Goal: Task Accomplishment & Management: Manage account settings

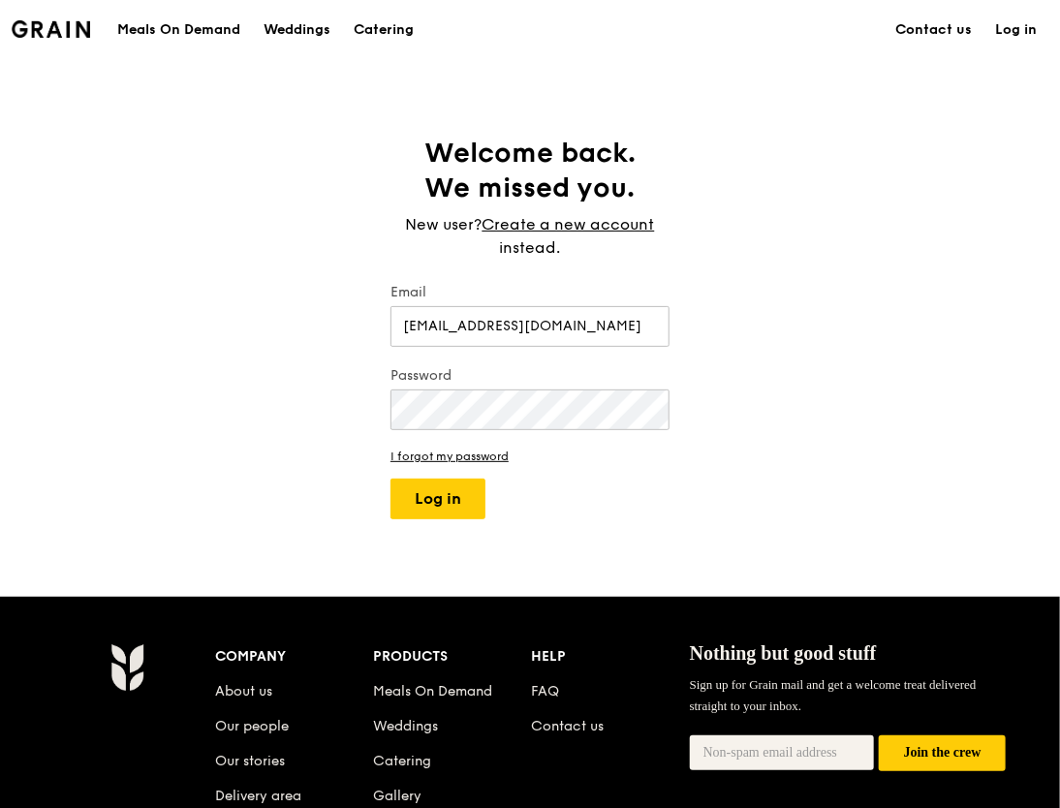
type input "[EMAIL_ADDRESS][DOMAIN_NAME]"
click at [143, 191] on div "Welcome back. We missed you. New user? Create a new account instead. Email [EMA…" at bounding box center [530, 328] width 1060 height 384
click at [439, 504] on button "Log in" at bounding box center [437, 499] width 95 height 41
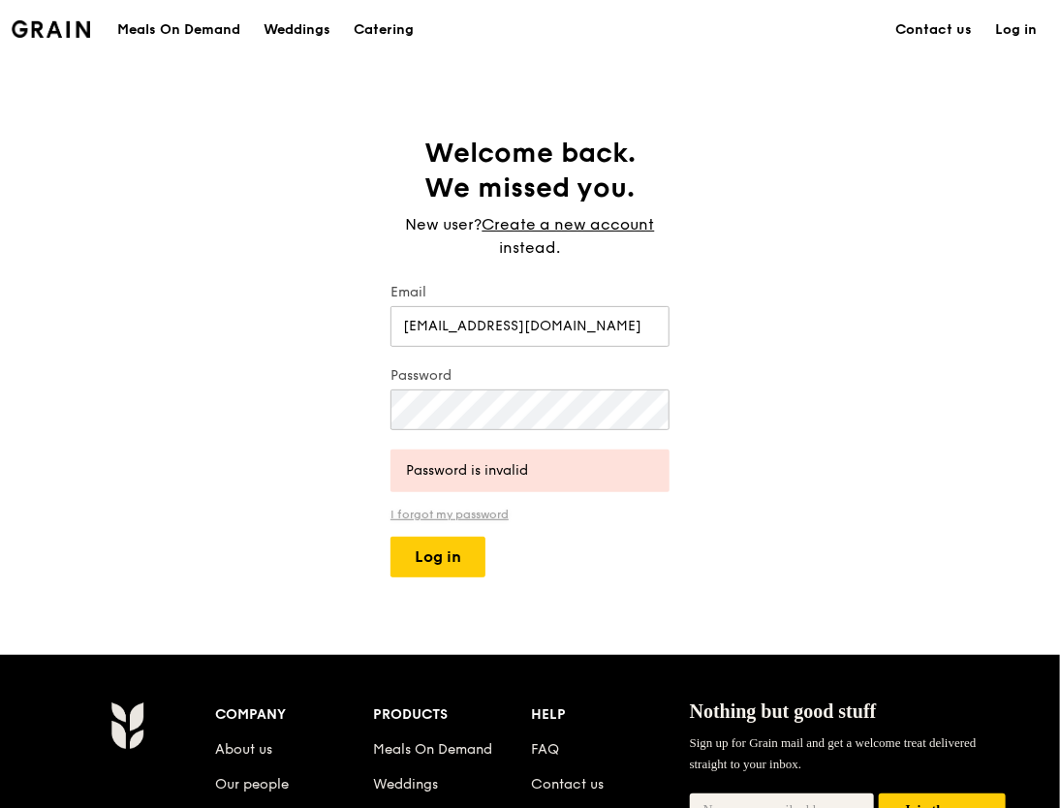
click at [439, 514] on link "I forgot my password" at bounding box center [529, 515] width 279 height 14
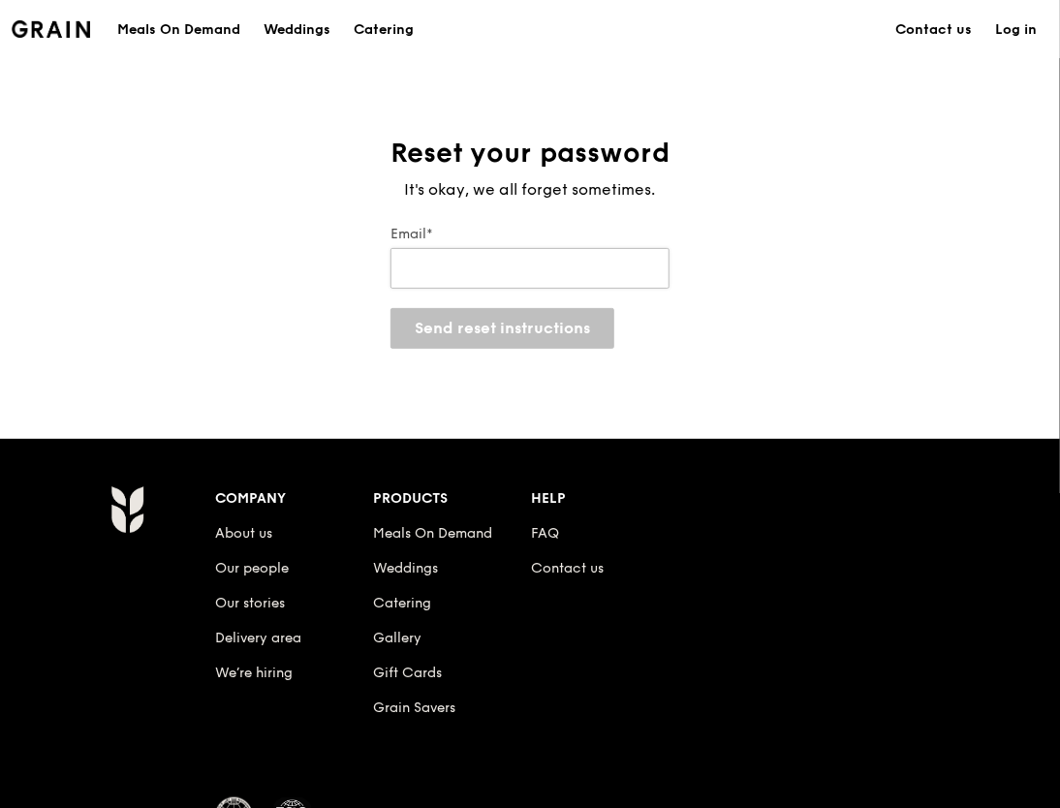
click at [504, 269] on input "Email*" at bounding box center [529, 268] width 279 height 41
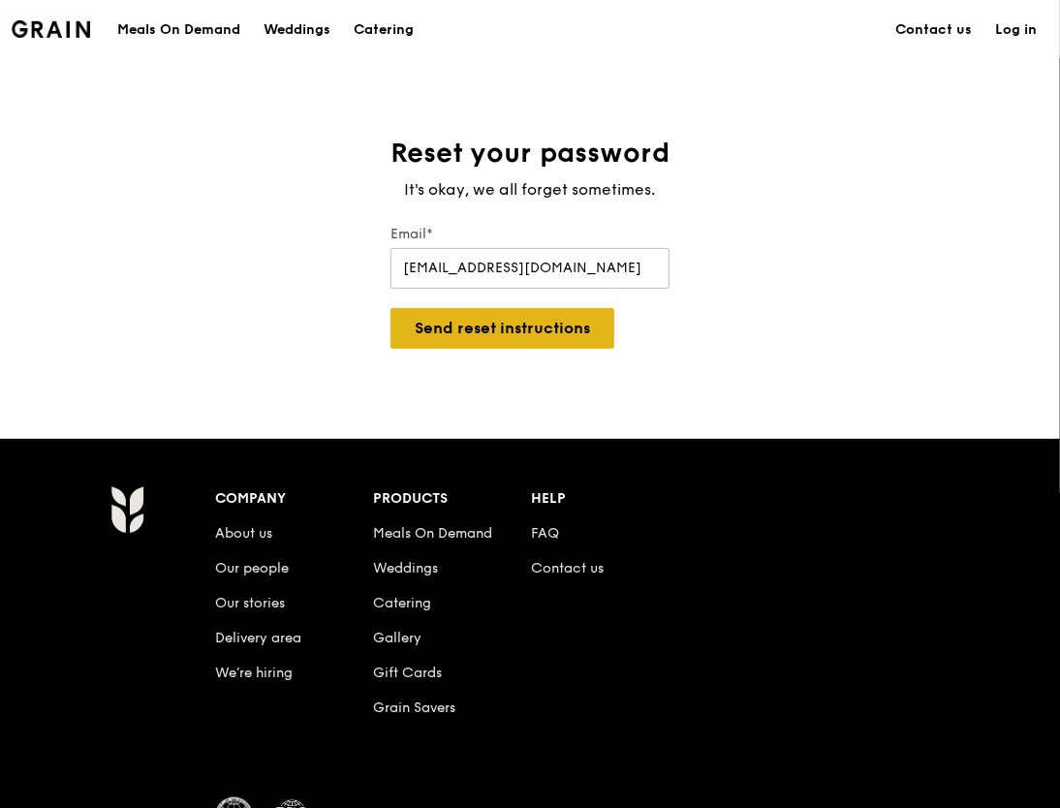
type input "[EMAIL_ADDRESS][DOMAIN_NAME]"
click at [433, 343] on button "Send reset instructions" at bounding box center [502, 328] width 224 height 41
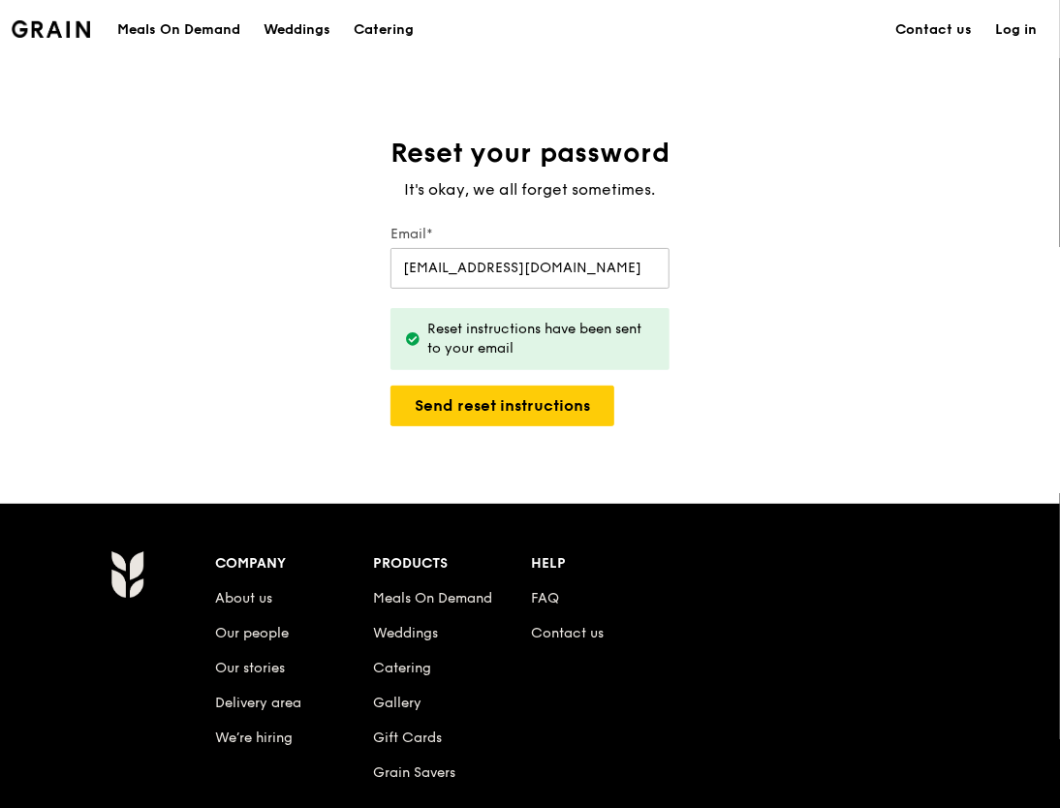
click at [964, 351] on div "Reset your password It's okay, we all forget sometimes. Email* [EMAIL_ADDRESS][…" at bounding box center [530, 281] width 1060 height 291
click at [543, 388] on button "Send reset instructions" at bounding box center [502, 406] width 224 height 41
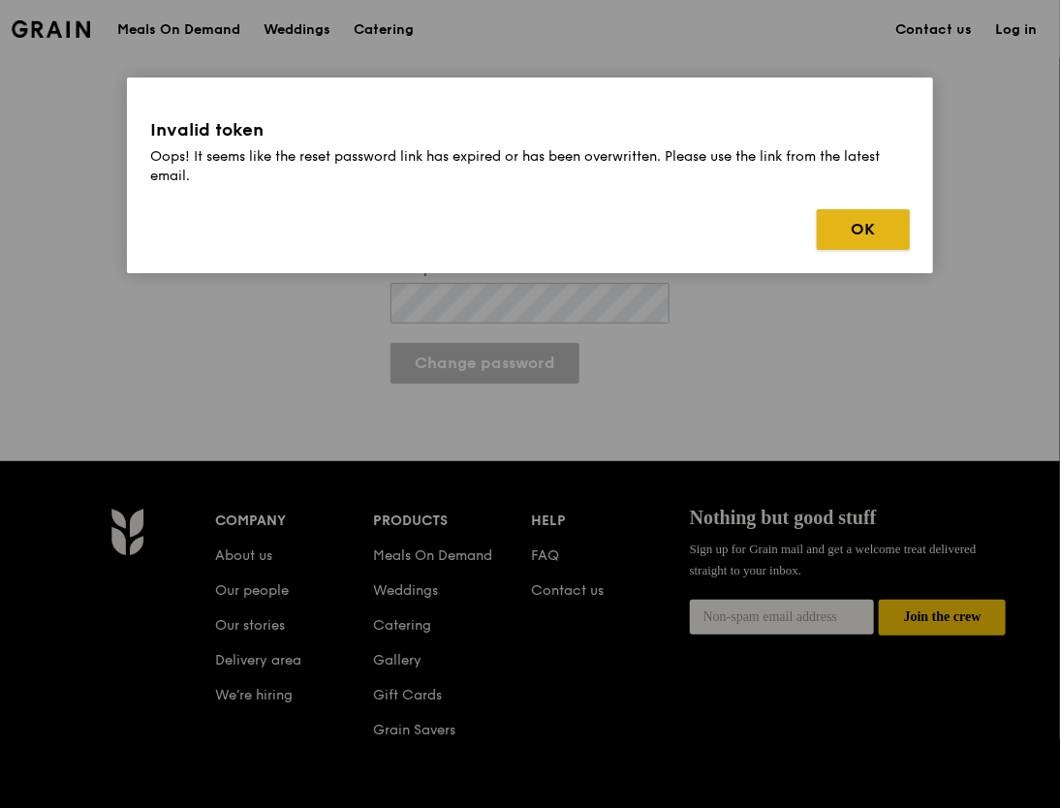
click at [841, 227] on button "OK" at bounding box center [863, 229] width 93 height 41
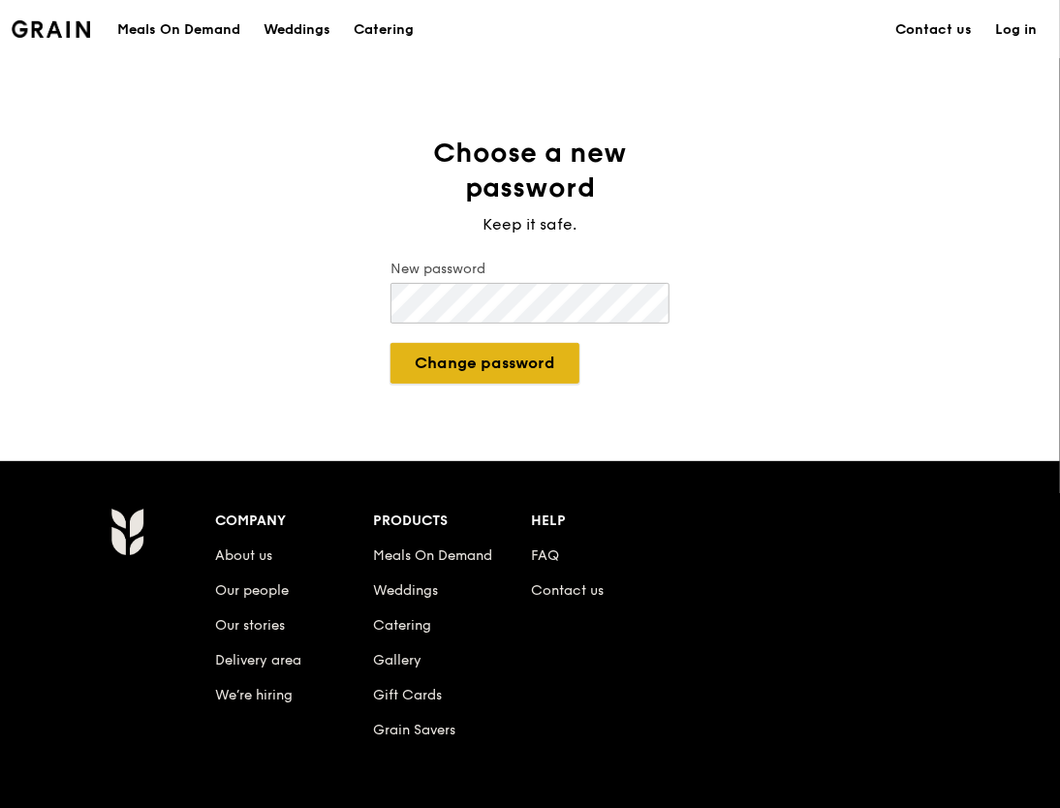
click at [515, 371] on button "Change password" at bounding box center [484, 363] width 189 height 41
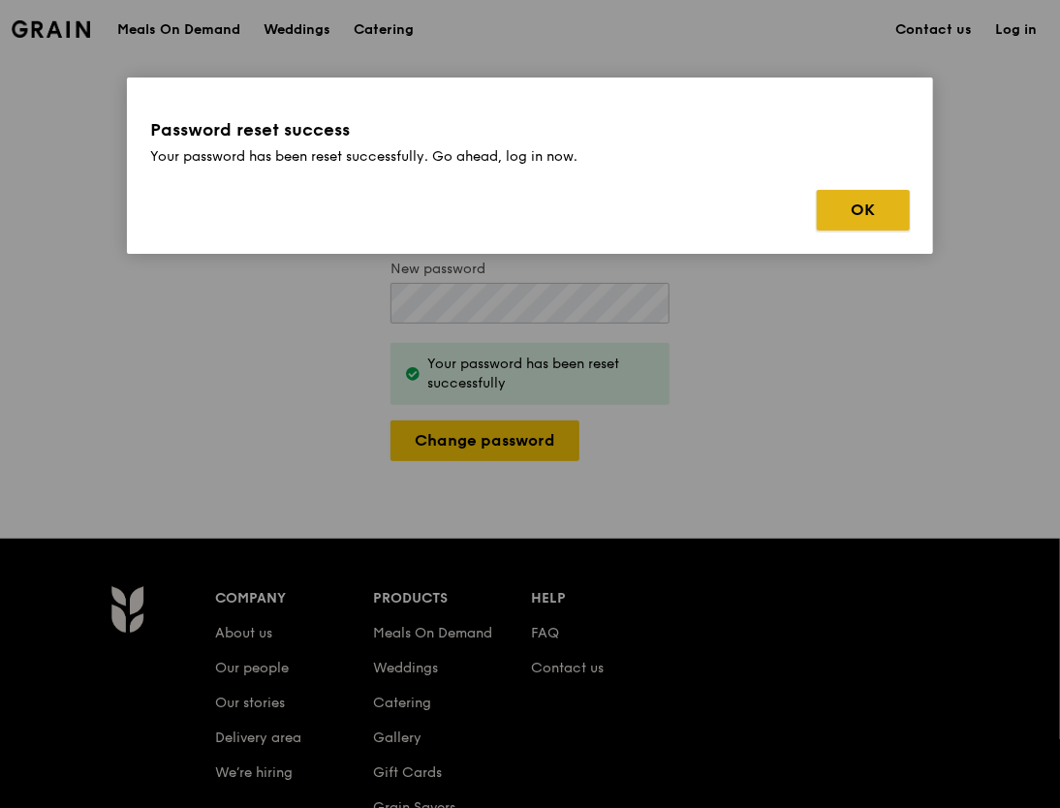
click at [868, 202] on button "OK" at bounding box center [863, 210] width 93 height 41
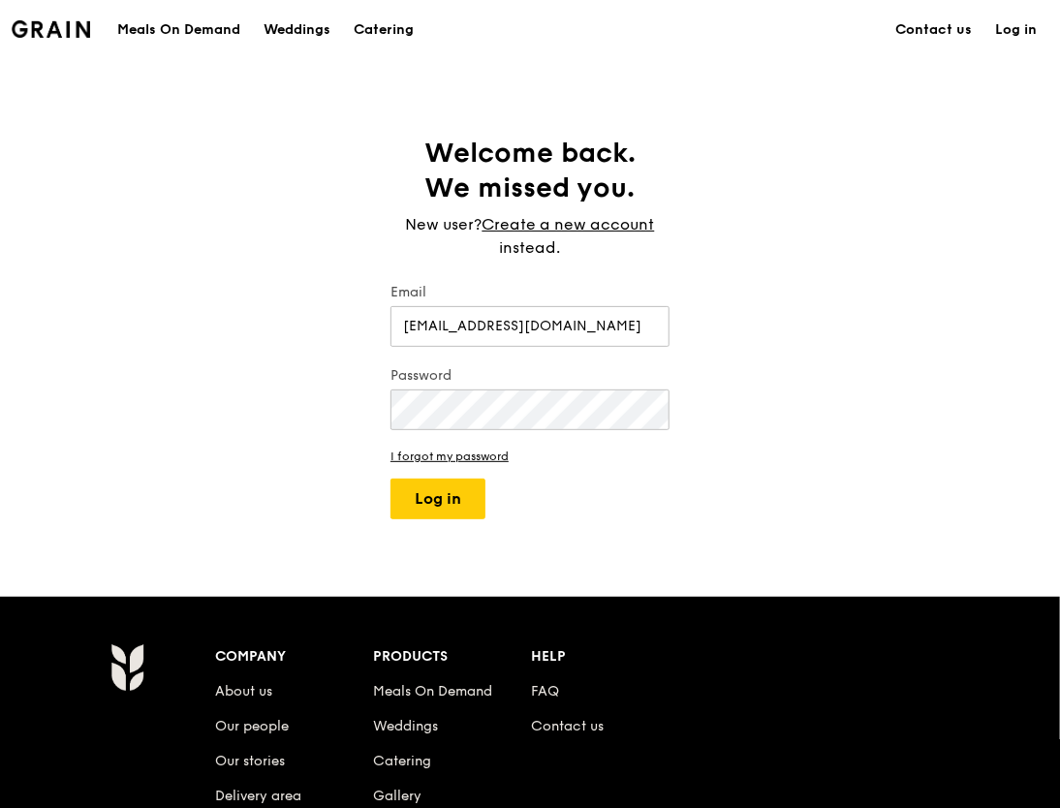
type input "yuan-ling.y.chia@gsk.com"
click at [409, 497] on button "Log in" at bounding box center [437, 499] width 95 height 41
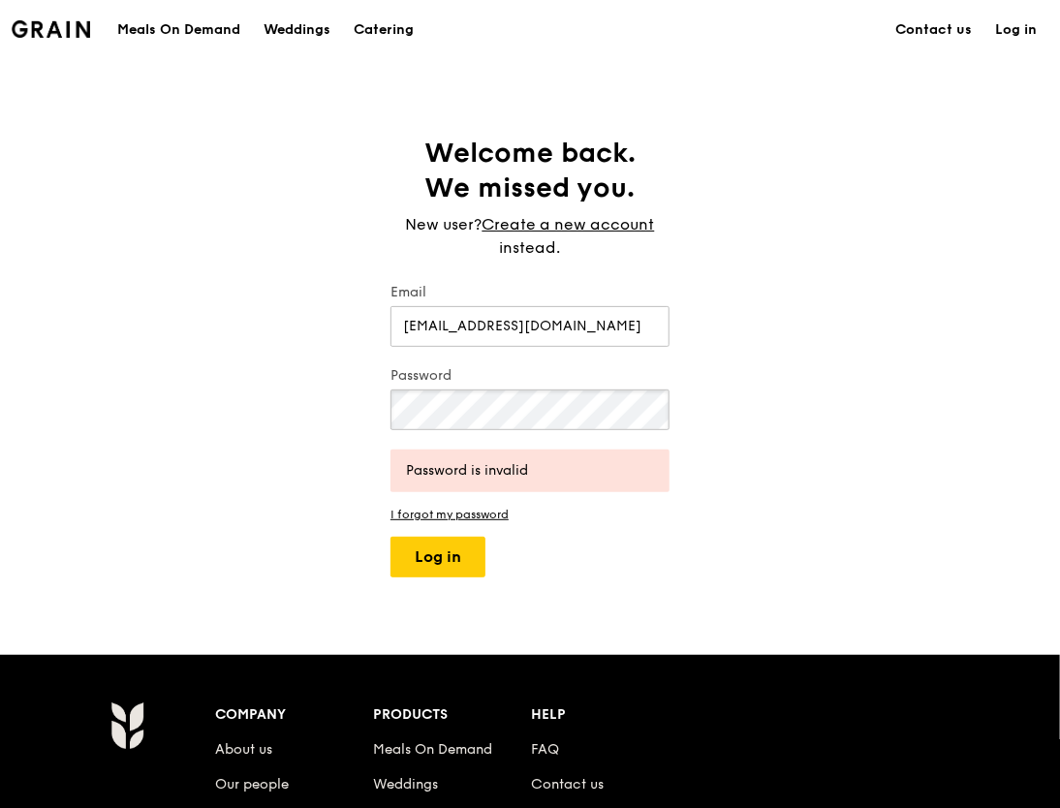
click at [193, 389] on div "Welcome back. We missed you. New user? Create a new account instead. Email yuan…" at bounding box center [530, 357] width 1060 height 442
click at [414, 554] on button "Log in" at bounding box center [437, 557] width 95 height 41
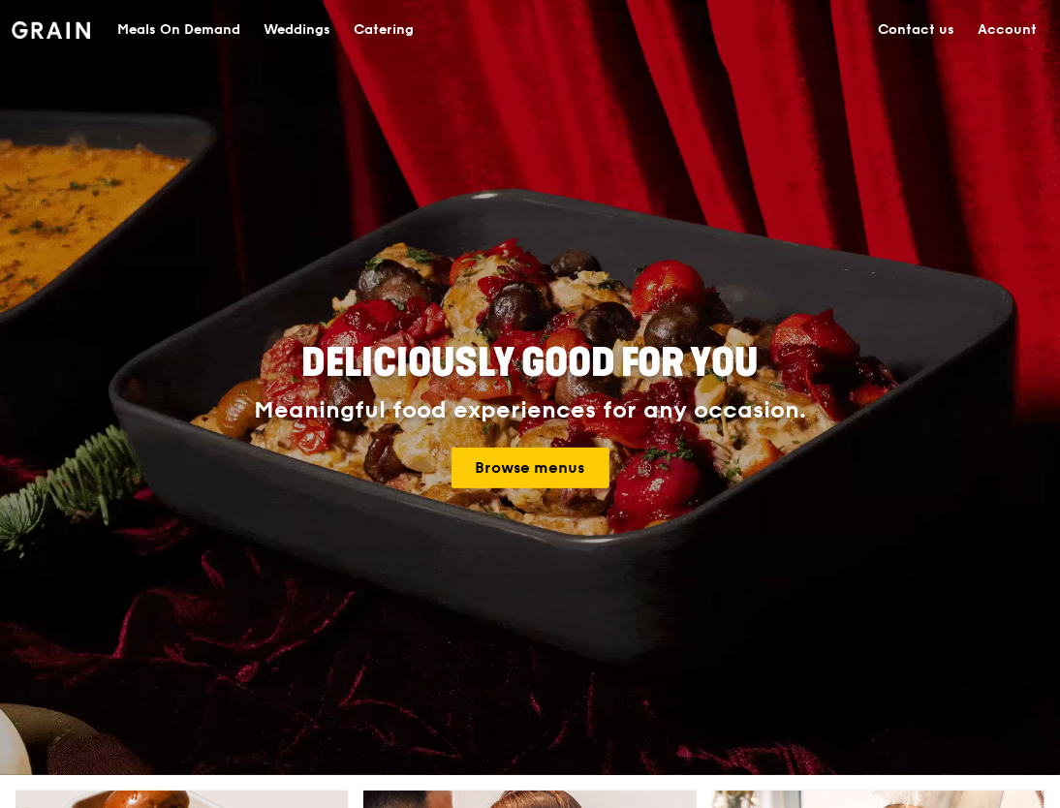
click at [1012, 34] on link "Account" at bounding box center [1007, 30] width 82 height 58
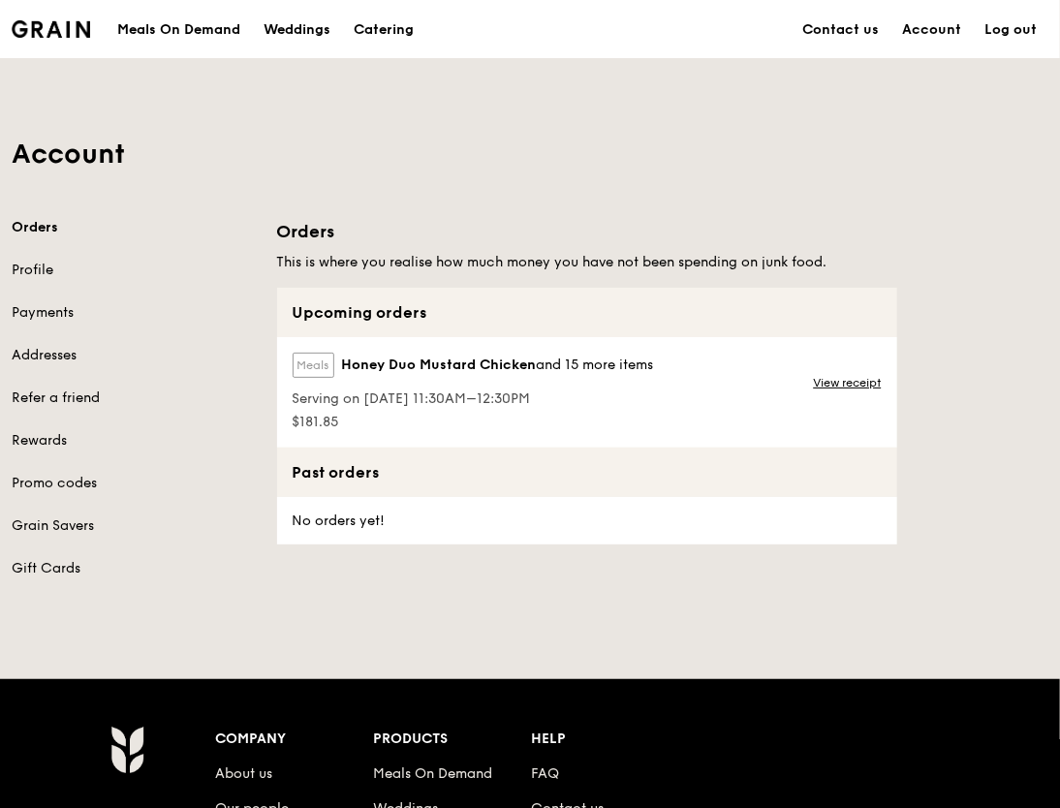
click at [608, 370] on span "and 15 more items" at bounding box center [595, 365] width 117 height 16
click at [705, 378] on div "Meals Honey Duo Mustard Chicken and 15 more items Serving on 15 Aug 2025, 11:30…" at bounding box center [587, 392] width 620 height 110
click at [845, 382] on link "View receipt" at bounding box center [848, 383] width 68 height 16
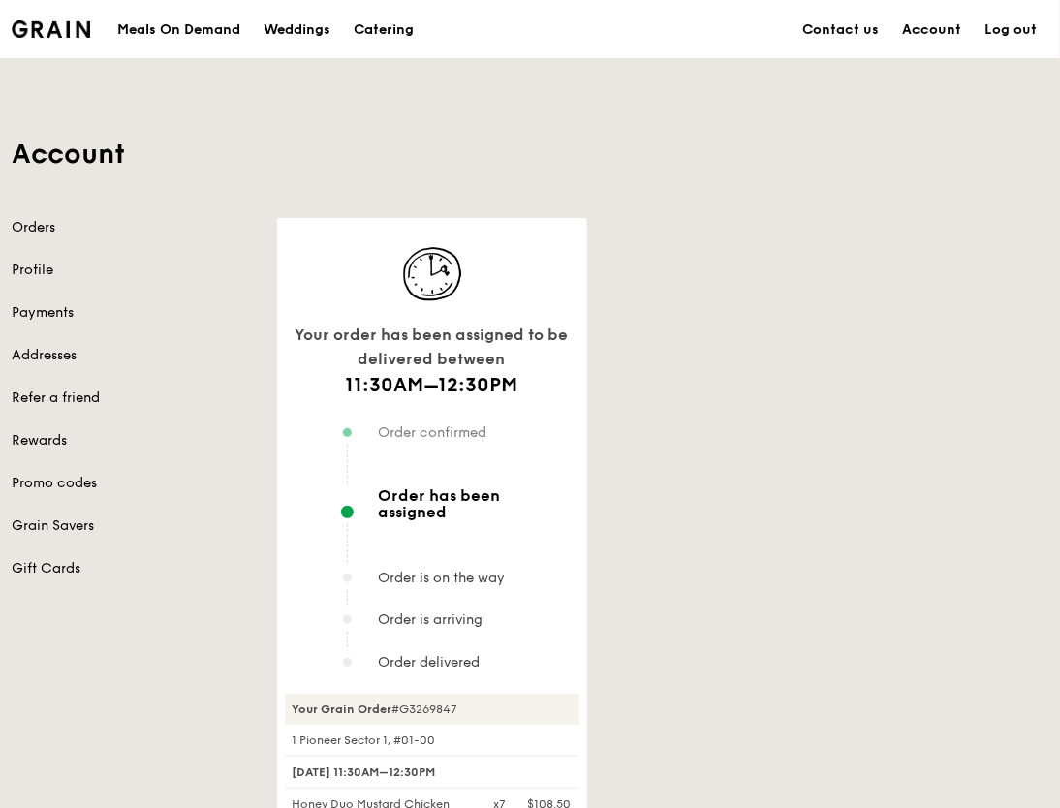
scroll to position [291, 0]
